Goal: Task Accomplishment & Management: Use online tool/utility

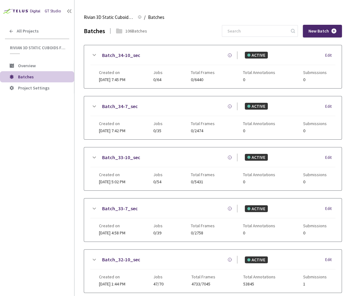
scroll to position [280, 0]
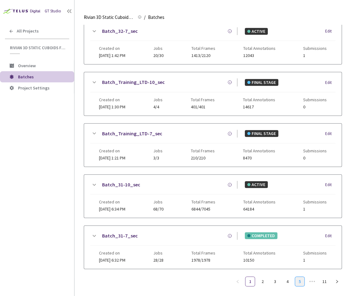
click at [299, 279] on link "5" at bounding box center [299, 281] width 9 height 9
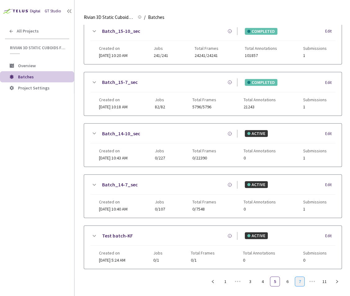
click at [298, 278] on link "7" at bounding box center [299, 281] width 9 height 9
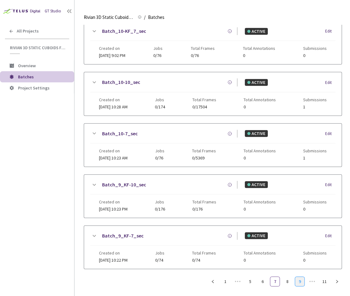
click at [299, 278] on link "9" at bounding box center [299, 281] width 9 height 9
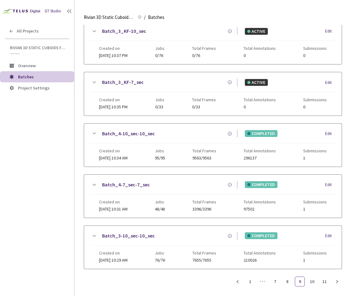
click at [119, 182] on link "Batch_4-7_sec-7_sec" at bounding box center [126, 185] width 48 height 8
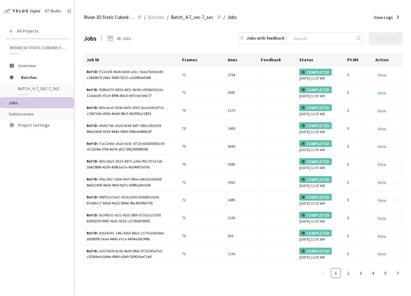
click at [52, 108] on li "Jobs" at bounding box center [37, 102] width 74 height 11
click at [52, 114] on span "Submissions" at bounding box center [39, 114] width 60 height 5
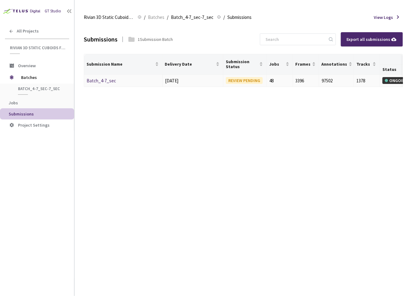
click at [106, 81] on link "Batch_4-7_sec" at bounding box center [101, 81] width 29 height 6
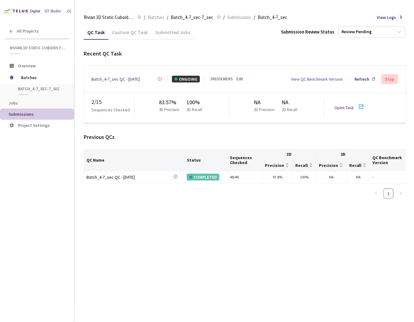
click at [152, 221] on div "QC Task Custom QC Task Submitted Jobs Submission Review Status Review Pending R…" at bounding box center [245, 173] width 323 height 297
click at [347, 105] on link "Open Task" at bounding box center [345, 108] width 20 height 6
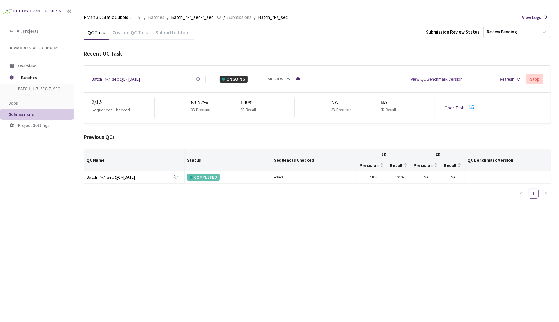
click at [350, 105] on link "Open Task" at bounding box center [455, 108] width 20 height 6
